Goal: Information Seeking & Learning: Learn about a topic

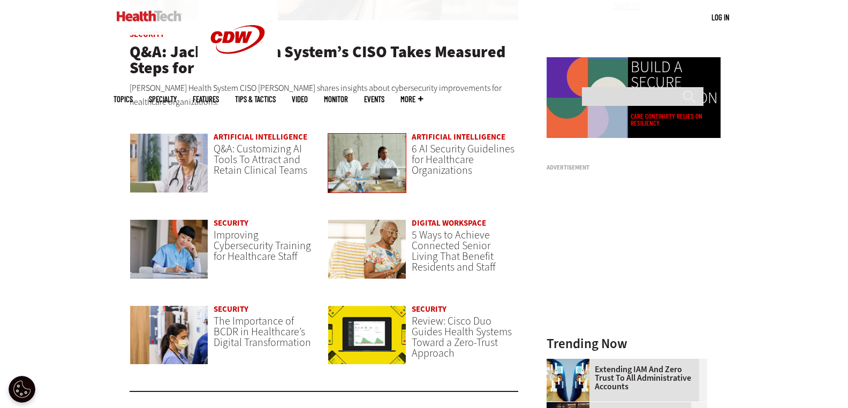
scroll to position [856, 0]
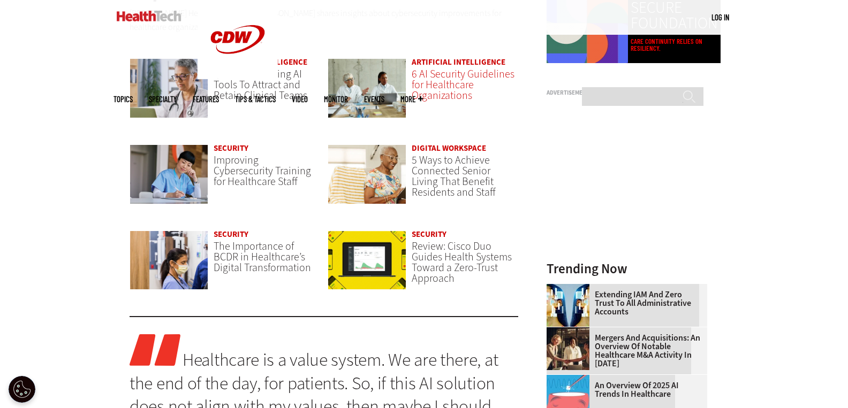
click at [461, 95] on span "6 AI Security Guidelines for Healthcare Organizations" at bounding box center [463, 85] width 103 height 36
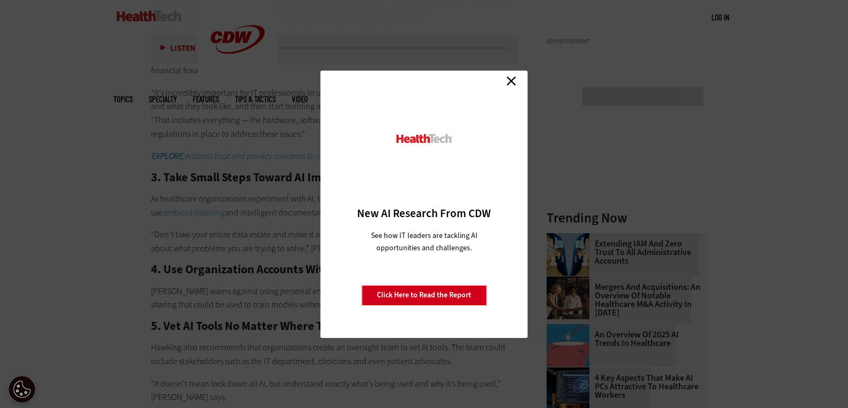
scroll to position [1070, 0]
click at [510, 81] on link "Close" at bounding box center [511, 81] width 16 height 16
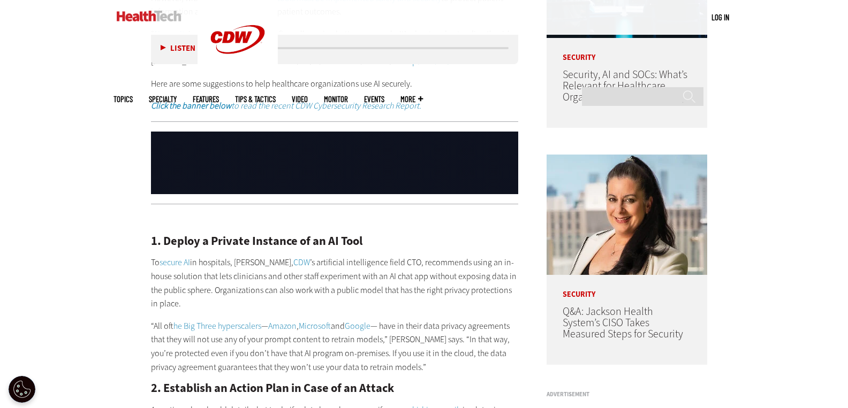
scroll to position [749, 0]
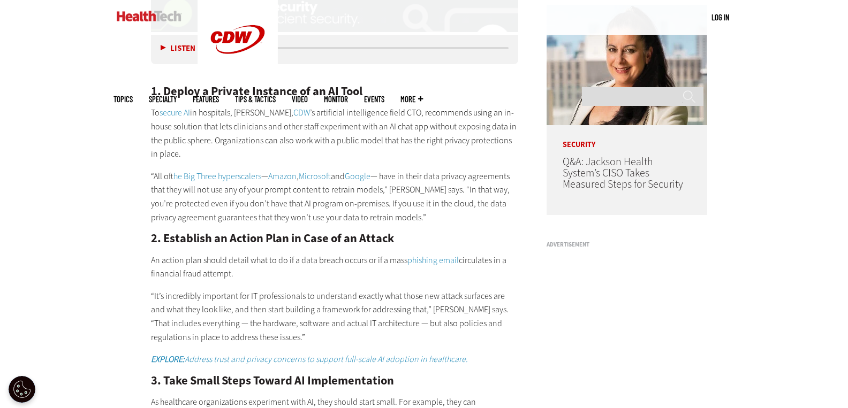
scroll to position [856, 0]
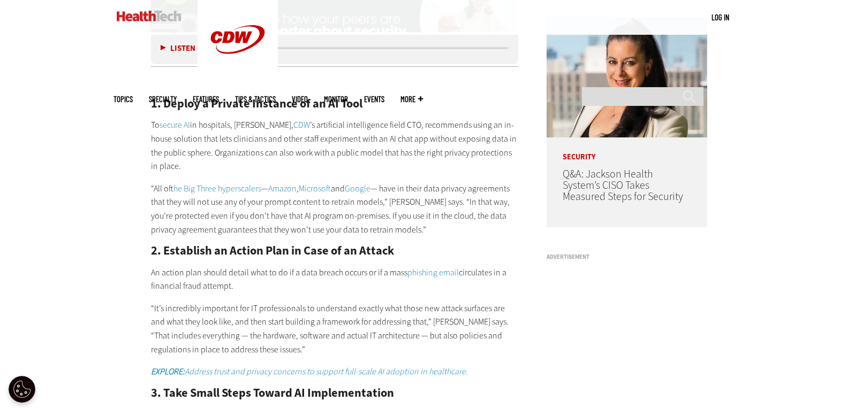
click at [73, 211] on div "Become an Insider Sign up today to receive premium content! Sign Up MENU Log in…" at bounding box center [424, 314] width 848 height 2341
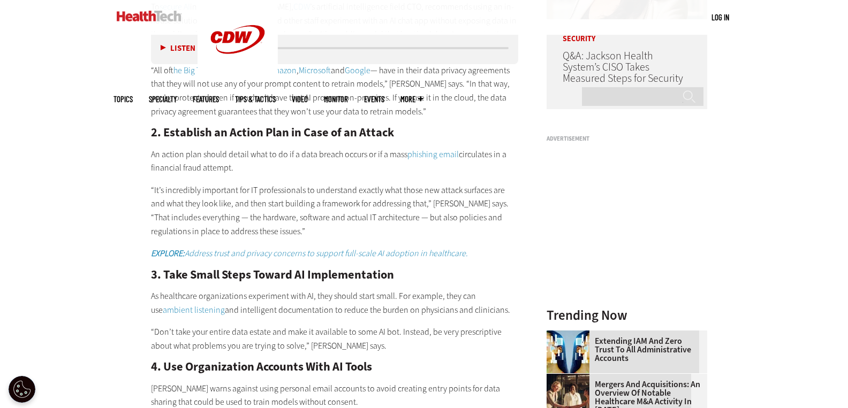
scroll to position [963, 0]
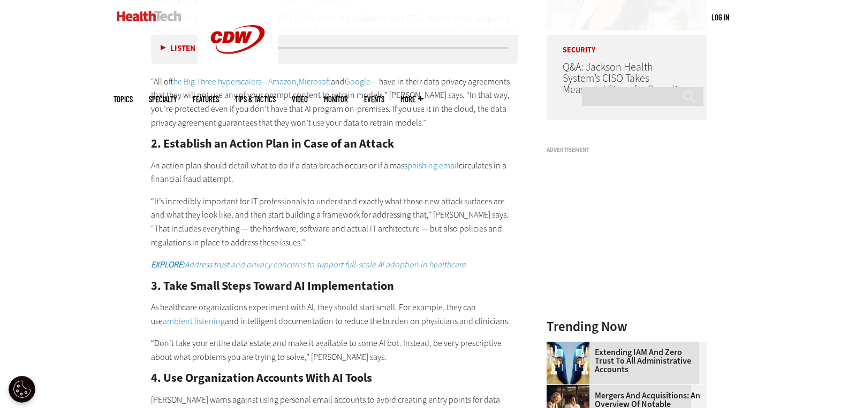
click at [81, 121] on div "Become an Insider Sign up today to receive premium content! Sign Up MENU Log in…" at bounding box center [424, 207] width 848 height 2341
click at [60, 102] on div "Become an Insider Sign up today to receive premium content! Sign Up MENU Log in…" at bounding box center [424, 207] width 848 height 2341
